Goal: Find contact information: Find contact information

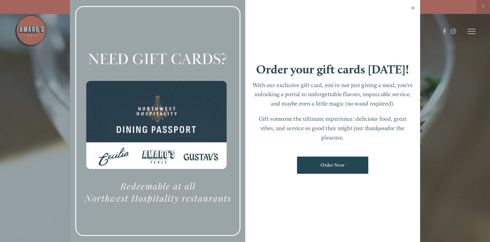
click at [410, 8] on link "Close" at bounding box center [412, 9] width 13 height 18
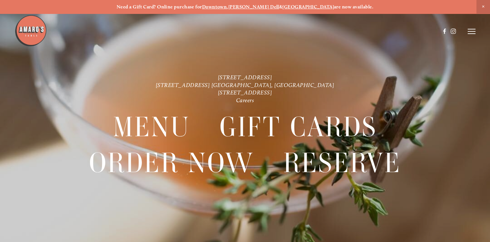
click at [470, 34] on line at bounding box center [471, 34] width 8 height 0
click at [355, 29] on span "Menu" at bounding box center [355, 31] width 12 height 6
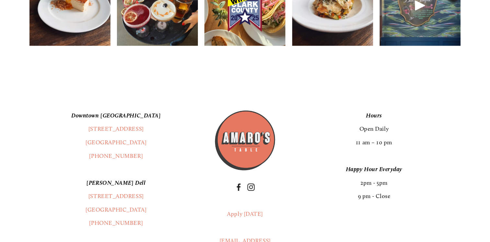
scroll to position [1133, 0]
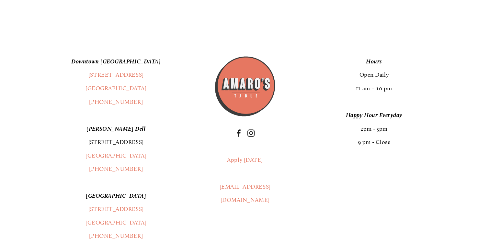
click at [132, 145] on link "[STREET_ADDRESS]" at bounding box center [115, 141] width 55 height 7
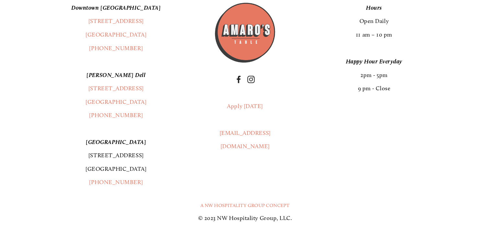
click at [137, 172] on link "[STREET_ADDRESS]" at bounding box center [115, 161] width 61 height 20
click at [135, 40] on header "Menu Order Now Visit Gallery 0" at bounding box center [245, 15] width 460 height 63
click at [141, 42] on header "Menu Order Now Visit Gallery 0" at bounding box center [245, 15] width 460 height 63
click at [140, 40] on header "Menu Order Now Visit Gallery 0" at bounding box center [245, 15] width 460 height 63
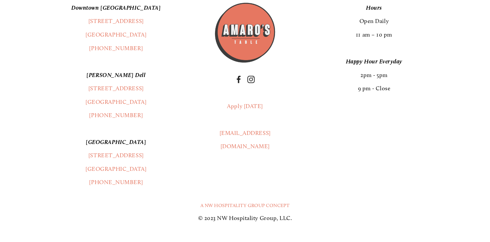
drag, startPoint x: 140, startPoint y: 40, endPoint x: 87, endPoint y: 45, distance: 53.3
click at [87, 45] on header "Menu Order Now Visit Gallery 0" at bounding box center [245, 15] width 460 height 63
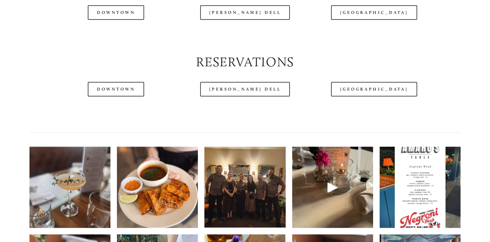
scroll to position [1133, 0]
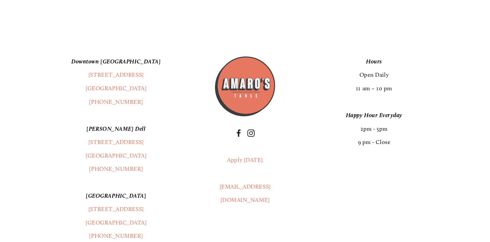
drag, startPoint x: 80, startPoint y: 94, endPoint x: 147, endPoint y: 93, distance: 67.0
click at [147, 93] on p "[GEOGRAPHIC_DATA] [STREET_ADDRESS] (360) 718-2942" at bounding box center [115, 82] width 173 height 54
